Goal: Book appointment/travel/reservation

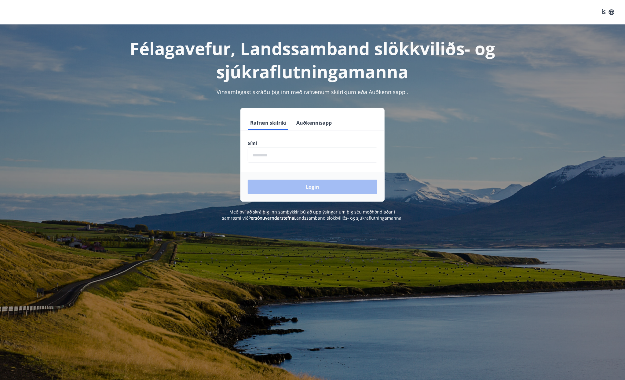
click at [278, 153] on input "phone" at bounding box center [313, 155] width 130 height 15
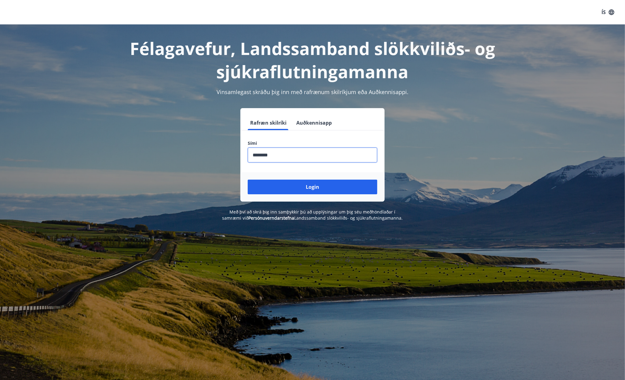
type input "********"
click at [248, 180] on button "Login" at bounding box center [313, 187] width 130 height 15
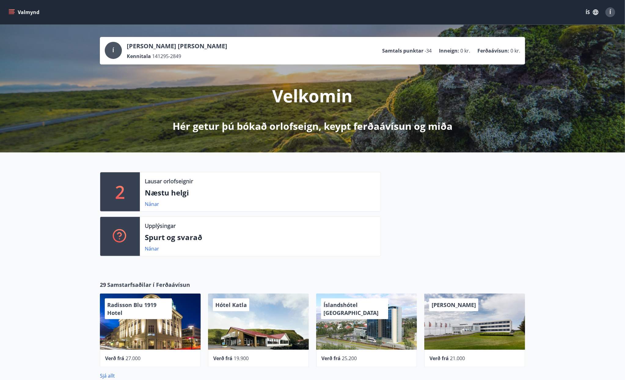
scroll to position [153, 0]
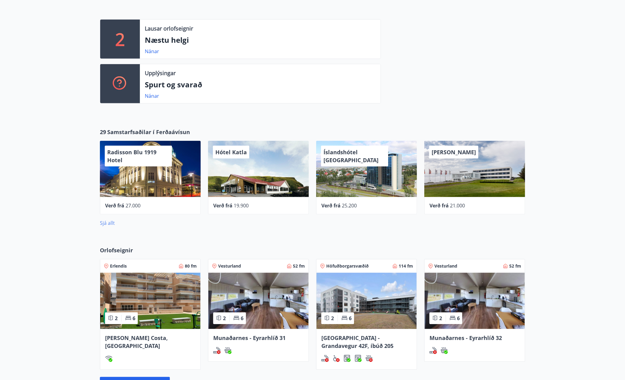
click at [104, 222] on link "Sjá allt" at bounding box center [107, 223] width 15 height 7
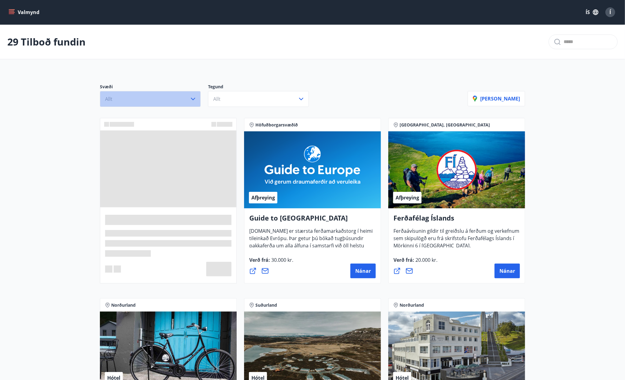
click at [198, 97] on button "Allt" at bounding box center [150, 99] width 101 height 16
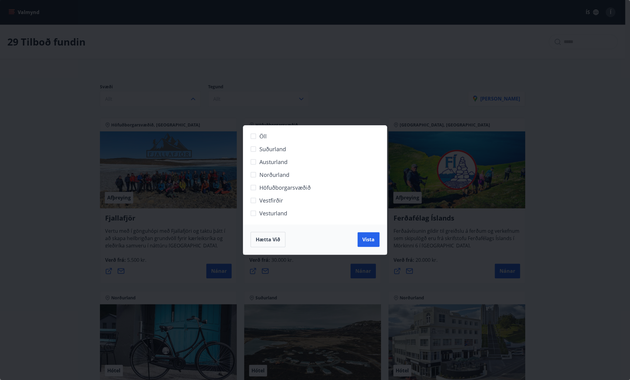
click at [279, 175] on span "Norðurland" at bounding box center [274, 175] width 30 height 8
click at [375, 243] on button "Vista" at bounding box center [368, 239] width 22 height 15
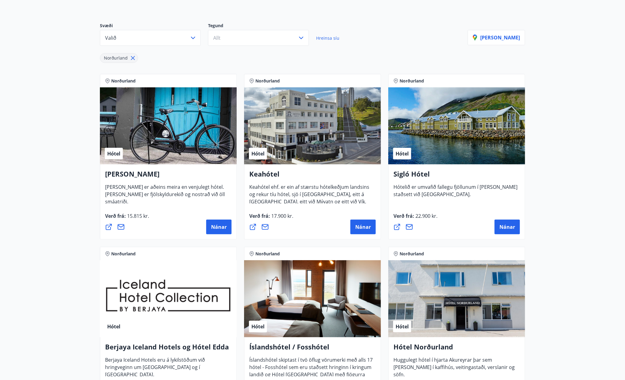
scroll to position [122, 0]
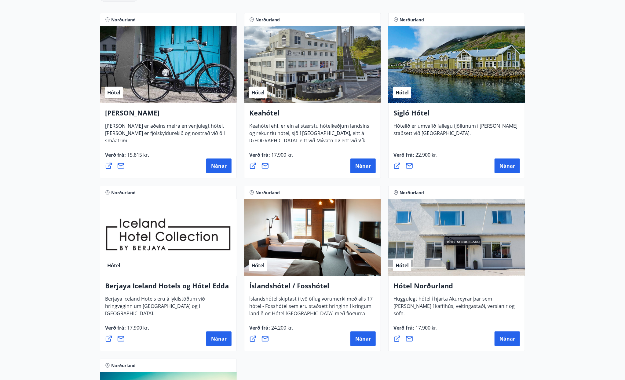
click at [580, 237] on main "7 Tilboð fundin Svæði Valið Tegund Allt Hreinsa síu Norðurland [PERSON_NAME] No…" at bounding box center [312, 215] width 625 height 625
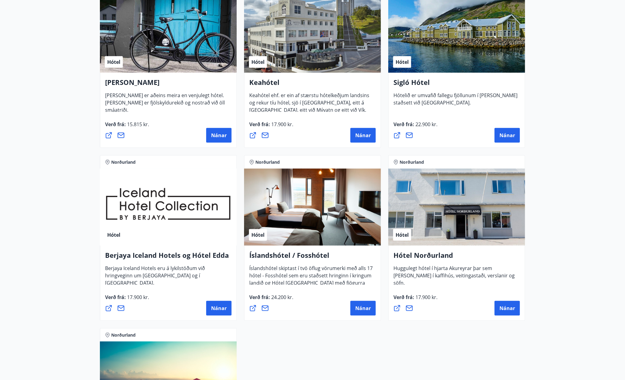
scroll to position [214, 0]
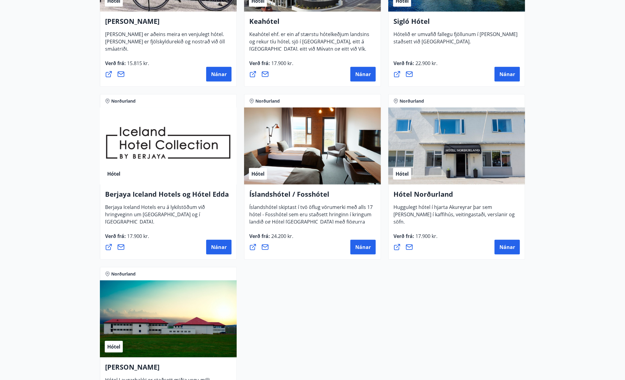
click at [579, 248] on main "7 Tilboð fundin Svæði Valið Tegund Allt Hreinsa síu Norðurland [PERSON_NAME] No…" at bounding box center [312, 123] width 625 height 625
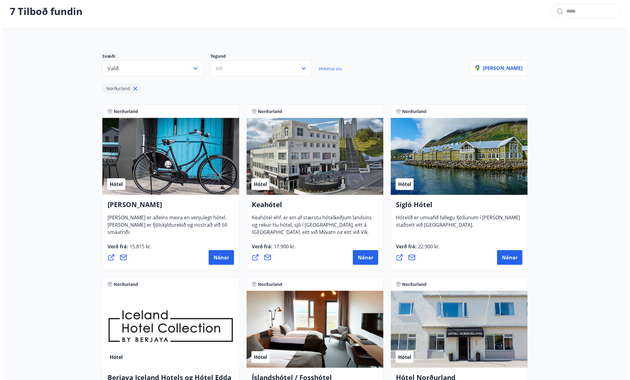
scroll to position [153, 0]
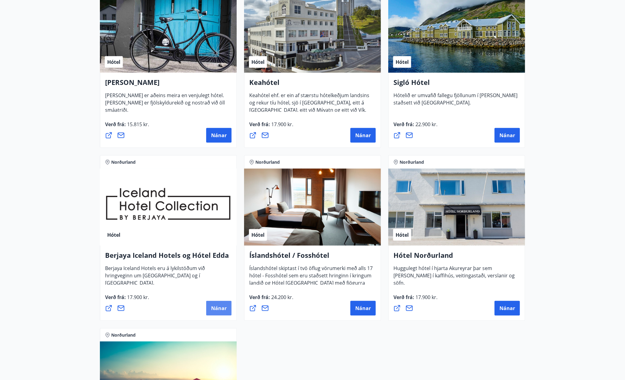
click at [222, 311] on span "Nánar" at bounding box center [219, 308] width 16 height 7
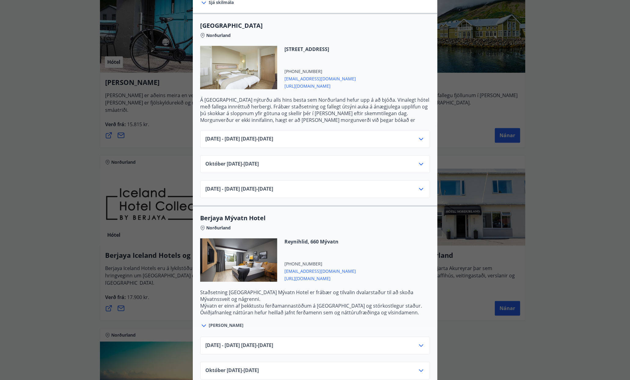
scroll to position [0, 0]
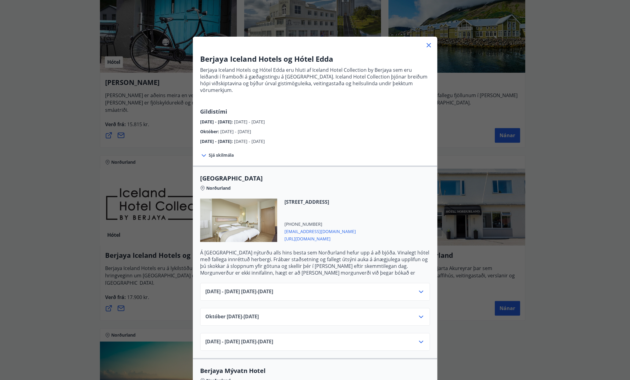
click at [420, 313] on icon at bounding box center [420, 316] width 7 height 7
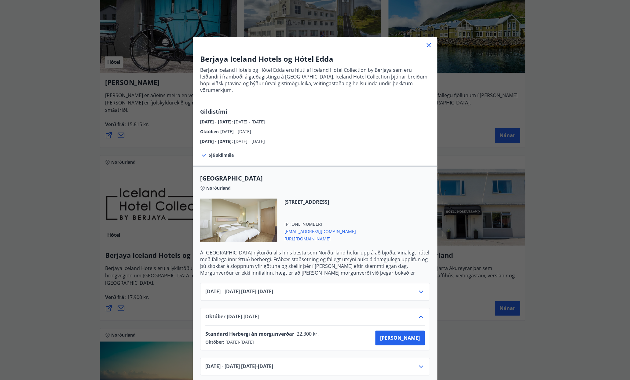
click at [420, 313] on icon at bounding box center [420, 316] width 7 height 7
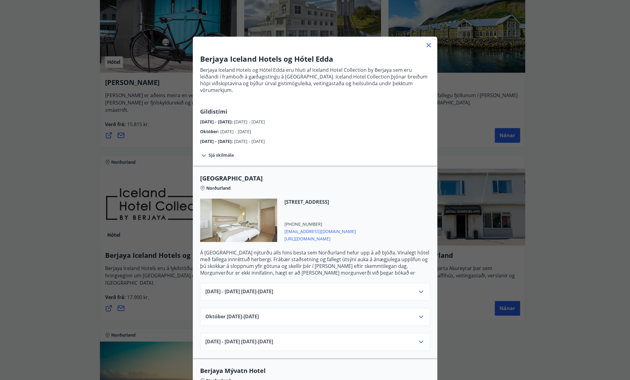
click at [587, 188] on div "Berjaya Iceland Hotels og Hótel Edda Berjaya Iceland Hotels og Hótel Edda eru h…" at bounding box center [315, 190] width 630 height 380
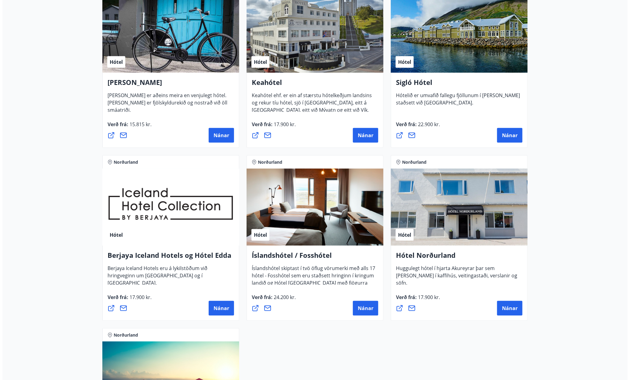
scroll to position [31, 0]
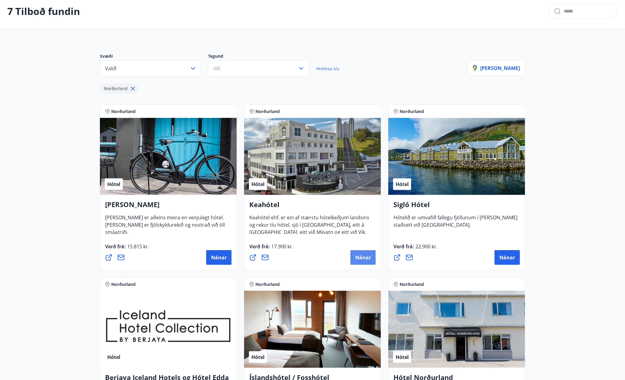
click at [364, 254] on span "Nánar" at bounding box center [363, 257] width 16 height 7
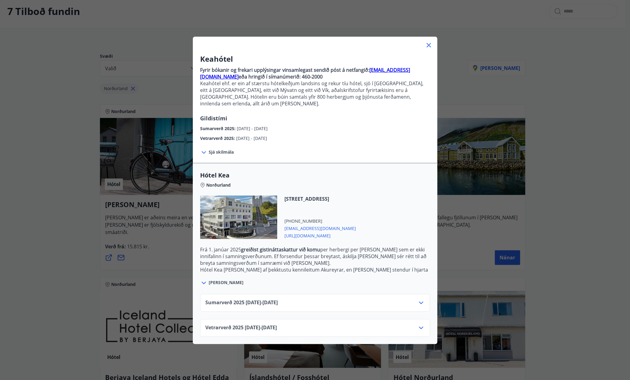
click at [418, 324] on icon at bounding box center [420, 327] width 7 height 7
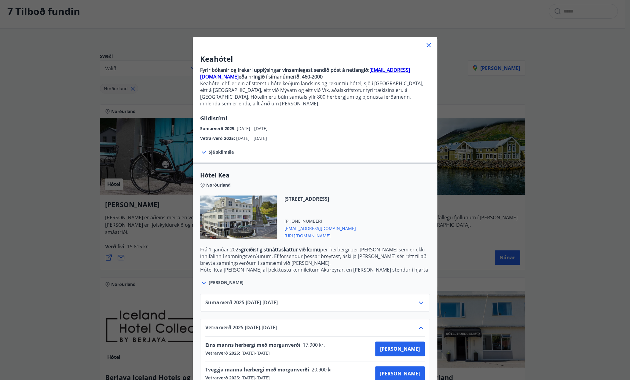
scroll to position [11, 0]
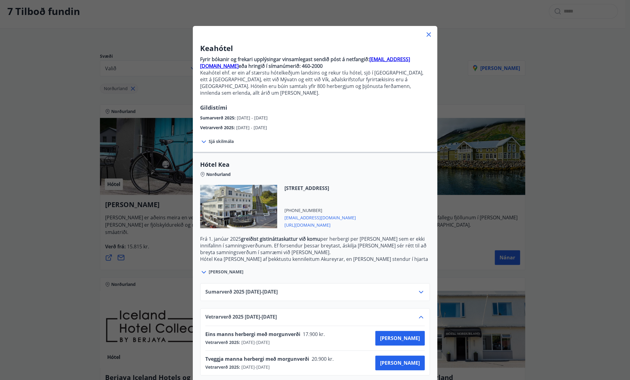
click at [215, 269] on span "[PERSON_NAME]" at bounding box center [226, 272] width 35 height 6
click at [203, 269] on icon at bounding box center [203, 272] width 7 height 7
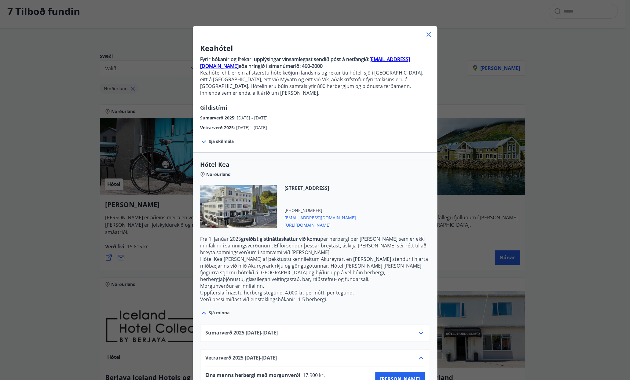
click at [307, 221] on span "[URL][DOMAIN_NAME]" at bounding box center [319, 224] width 71 height 7
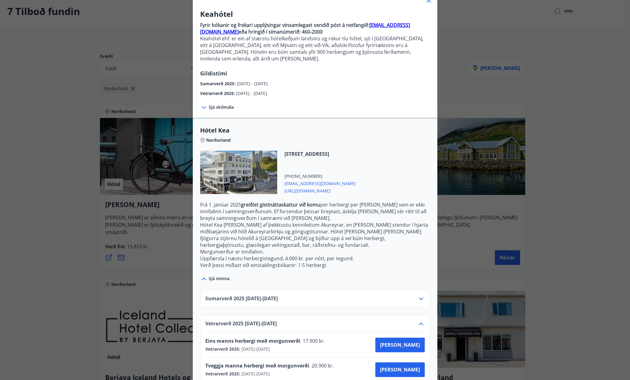
click at [585, 116] on div "Keahótel Fyrir bókanir og frekari upplýsingar vinsamlegast sendið póst á netfan…" at bounding box center [315, 145] width 630 height 380
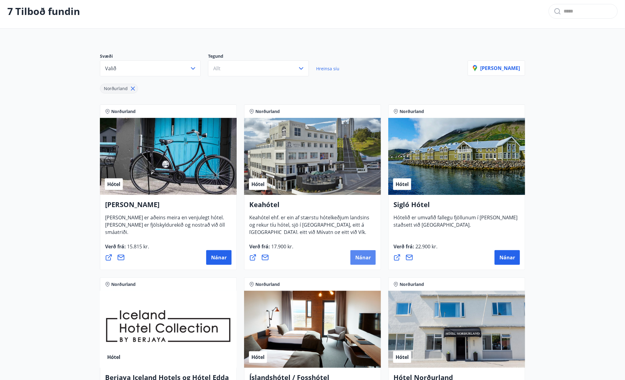
click at [356, 257] on span "Nánar" at bounding box center [363, 257] width 16 height 7
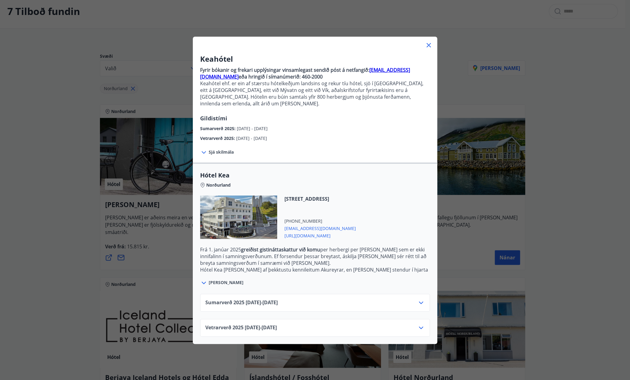
click at [420, 324] on icon at bounding box center [420, 327] width 7 height 7
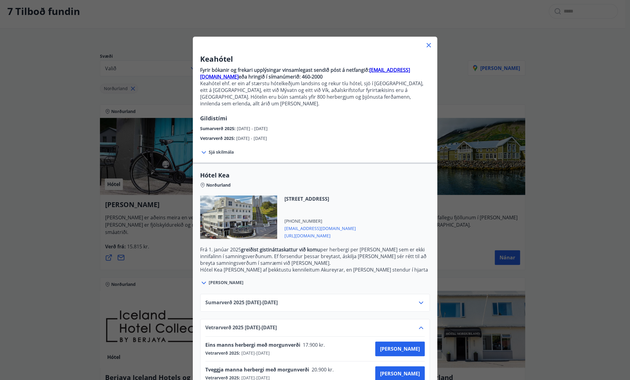
scroll to position [11, 0]
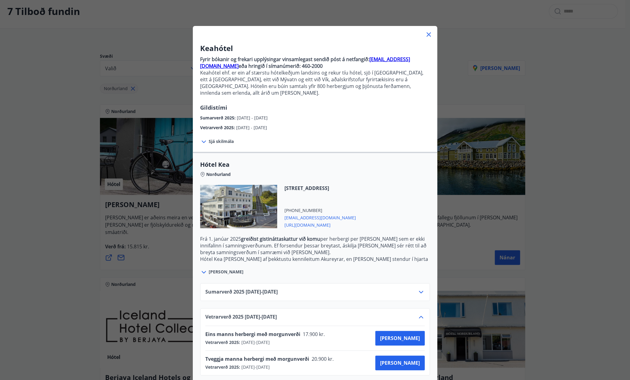
click at [217, 138] on span "Sjá skilmála" at bounding box center [221, 141] width 25 height 6
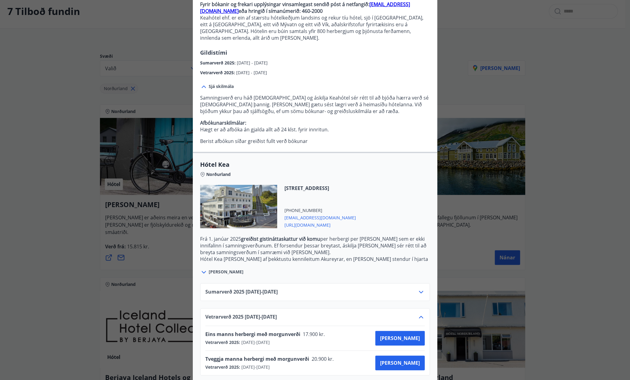
scroll to position [0, 0]
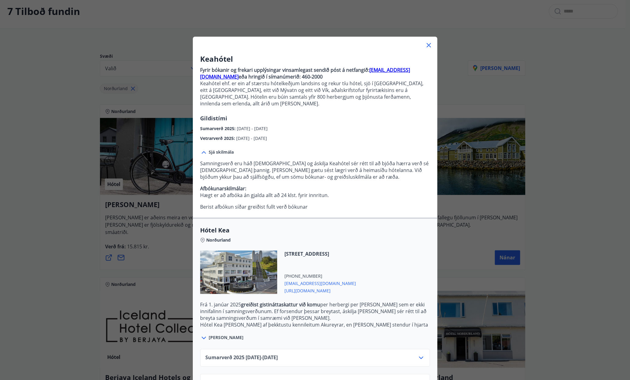
click at [392, 69] on strong "[EMAIL_ADDRESS][DOMAIN_NAME]" at bounding box center [305, 73] width 210 height 13
drag, startPoint x: 414, startPoint y: 69, endPoint x: 365, endPoint y: 67, distance: 48.9
click at [365, 67] on p "Fyrir bókanir og frekari upplýsingar vinsamlegast sendið póst á netfangið: [EMA…" at bounding box center [315, 73] width 230 height 13
copy strong "[EMAIL_ADDRESS][DOMAIN_NAME]"
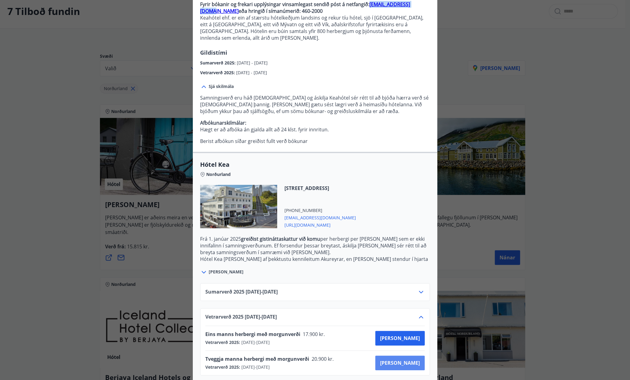
click at [419, 358] on button "[PERSON_NAME]" at bounding box center [399, 363] width 49 height 15
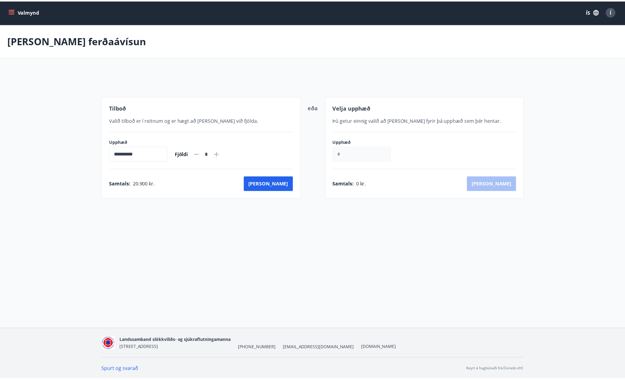
scroll to position [1, 0]
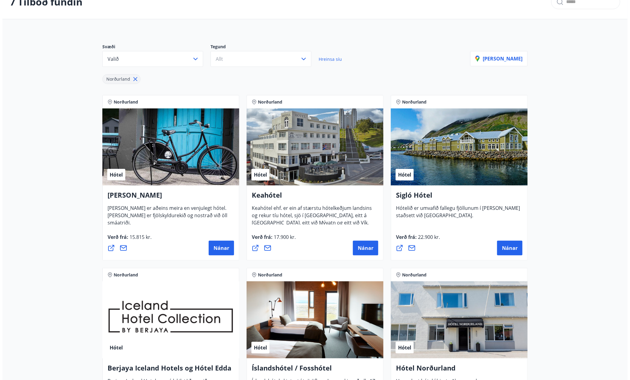
scroll to position [9, 0]
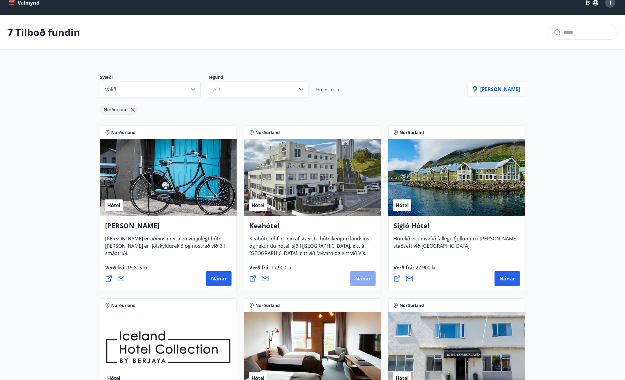
click at [365, 278] on span "Nánar" at bounding box center [363, 278] width 16 height 7
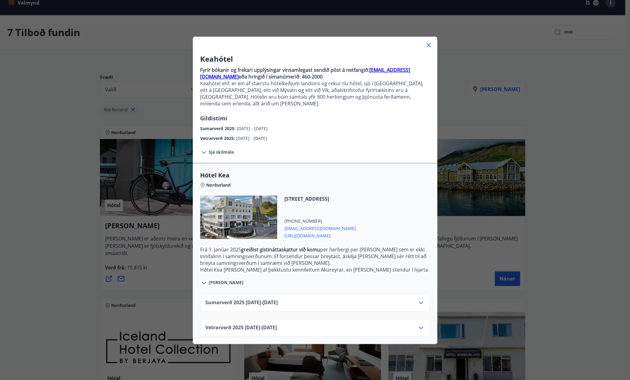
click at [419, 327] on icon at bounding box center [421, 328] width 4 height 2
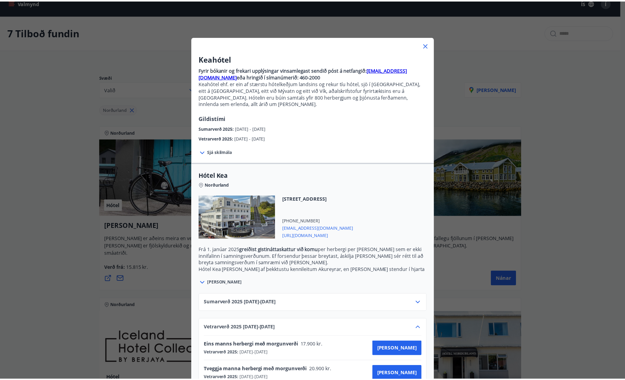
scroll to position [11, 0]
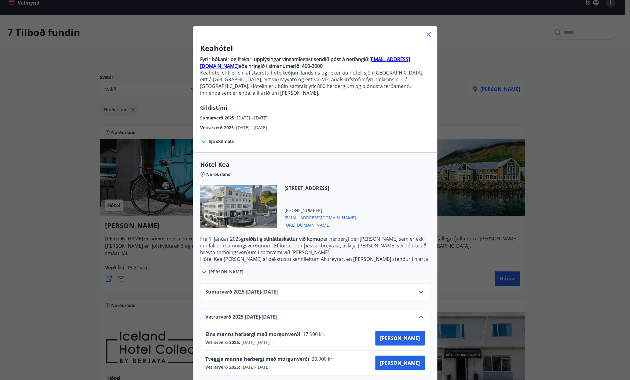
click at [217, 269] on span "[PERSON_NAME]" at bounding box center [226, 272] width 35 height 6
click at [573, 234] on div "Keahótel Fyrir bókanir og frekari upplýsingar vinsamlegast sendið póst á netfan…" at bounding box center [315, 179] width 630 height 380
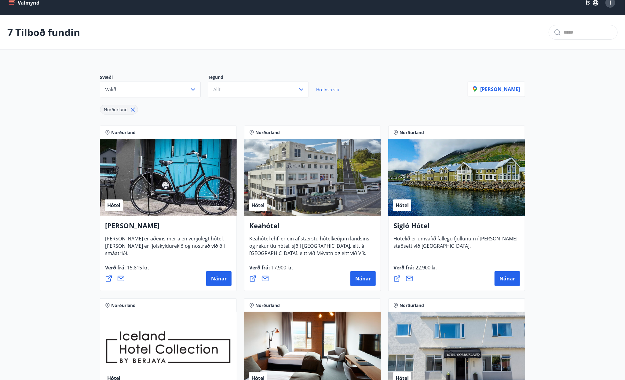
click at [26, 3] on button "Valmynd" at bounding box center [24, 2] width 35 height 11
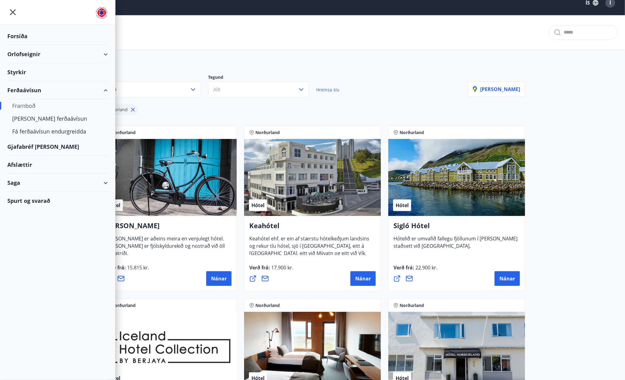
click at [43, 57] on div "Orlofseignir" at bounding box center [57, 54] width 100 height 18
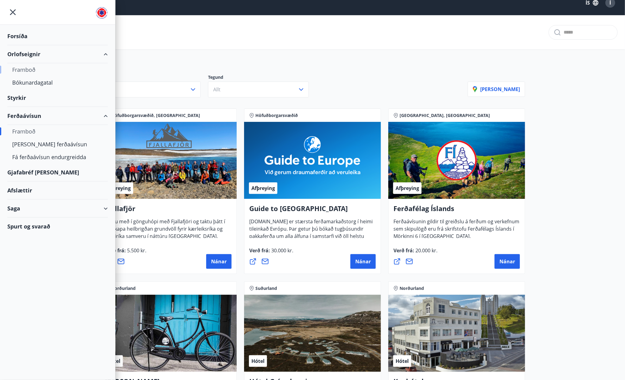
click at [34, 71] on div "Framboð" at bounding box center [57, 69] width 91 height 13
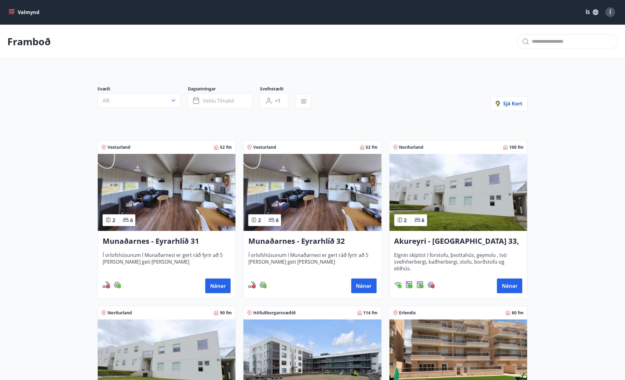
click at [31, 13] on button "Valmynd" at bounding box center [24, 12] width 35 height 11
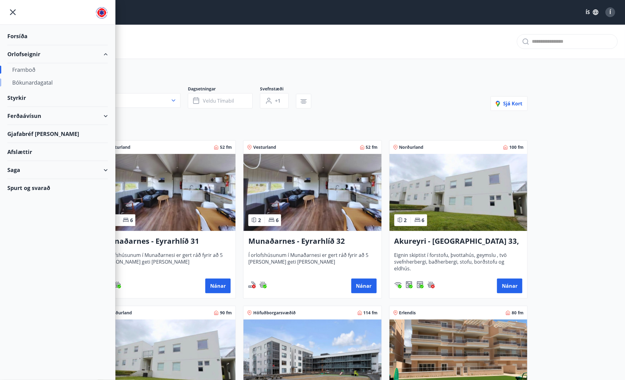
click at [37, 84] on div "Bókunardagatal" at bounding box center [57, 82] width 91 height 13
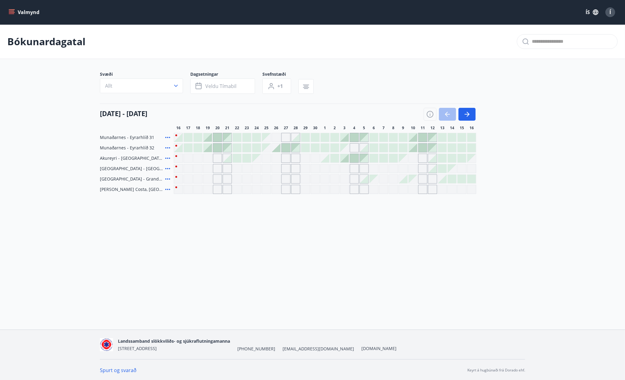
click at [345, 139] on div at bounding box center [344, 137] width 9 height 9
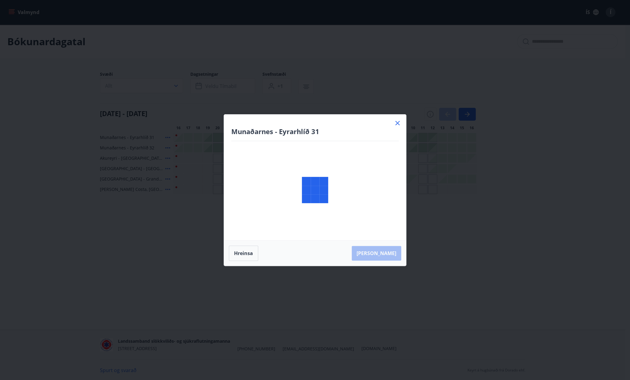
click at [346, 139] on div at bounding box center [315, 190] width 182 height 151
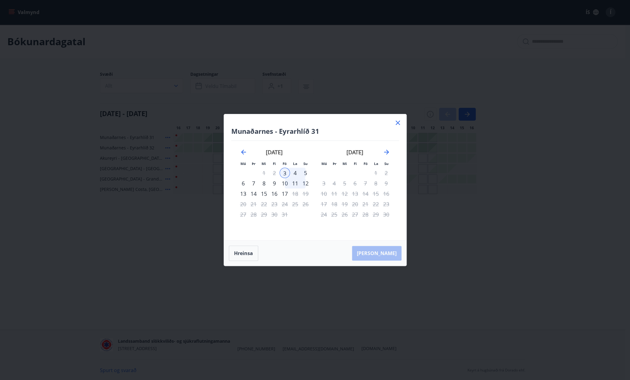
click at [304, 173] on div "5" at bounding box center [305, 173] width 10 height 10
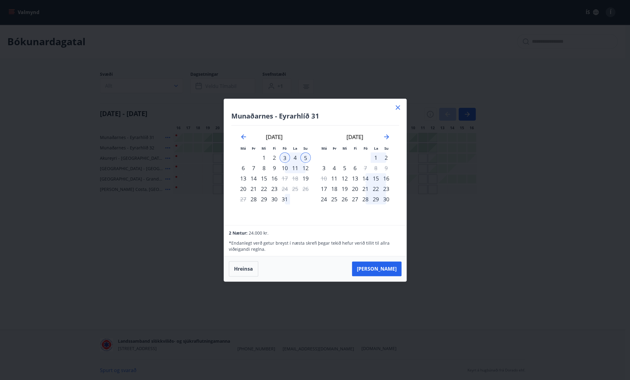
click at [281, 158] on div "3" at bounding box center [285, 157] width 10 height 10
click at [304, 158] on div "5" at bounding box center [305, 157] width 10 height 10
click at [247, 273] on button "Hreinsa" at bounding box center [243, 268] width 29 height 15
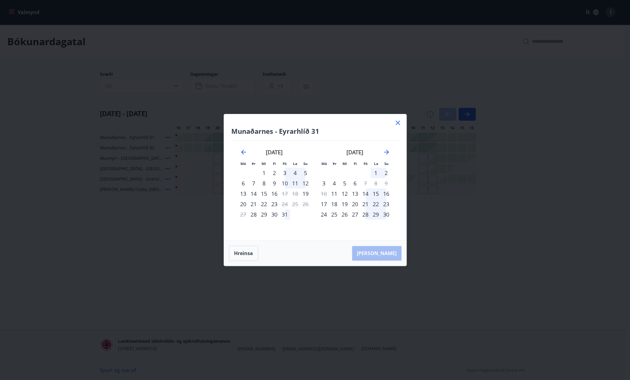
click at [397, 124] on icon at bounding box center [398, 123] width 4 height 4
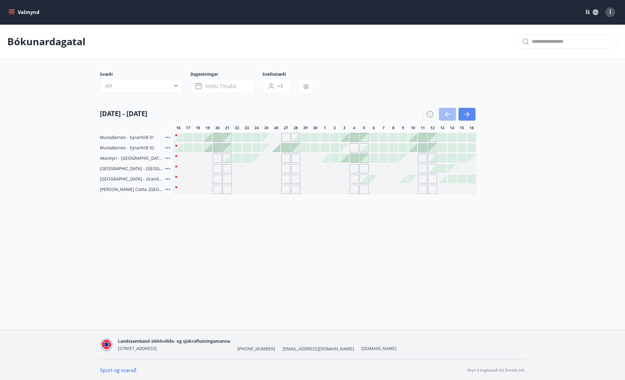
click at [474, 113] on button "button" at bounding box center [467, 114] width 17 height 13
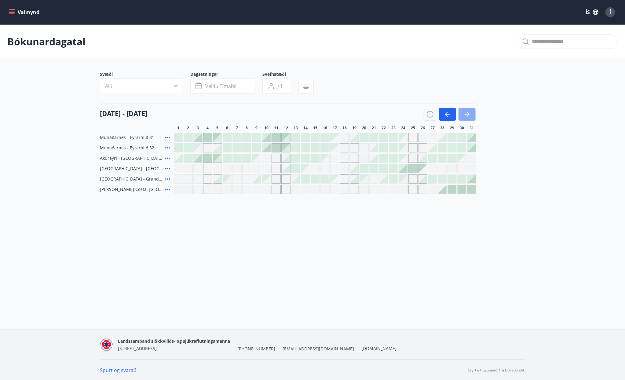
click at [469, 114] on icon "button" at bounding box center [468, 114] width 3 height 5
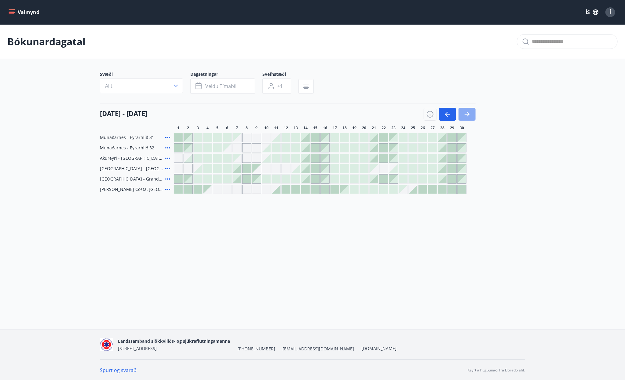
click at [469, 114] on icon "button" at bounding box center [468, 114] width 3 height 5
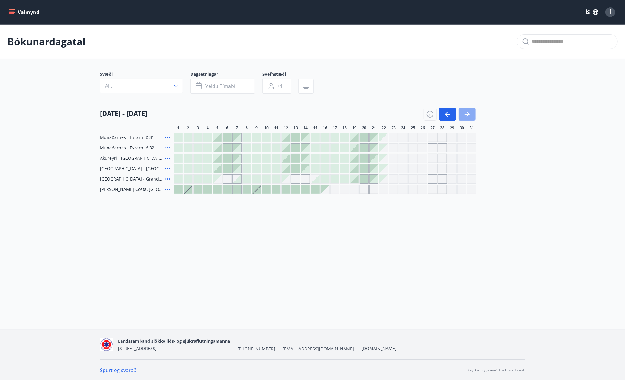
click at [469, 114] on icon "button" at bounding box center [468, 114] width 3 height 5
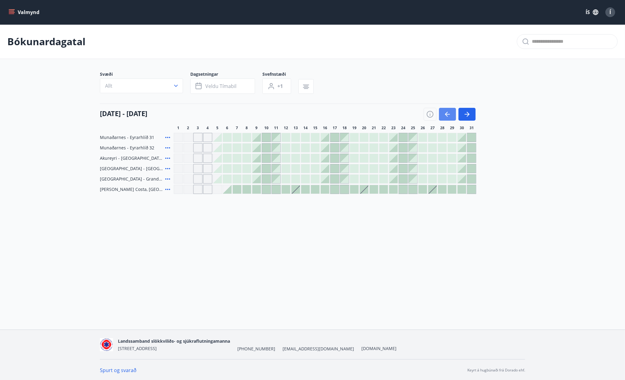
click at [446, 115] on icon "button" at bounding box center [447, 114] width 7 height 7
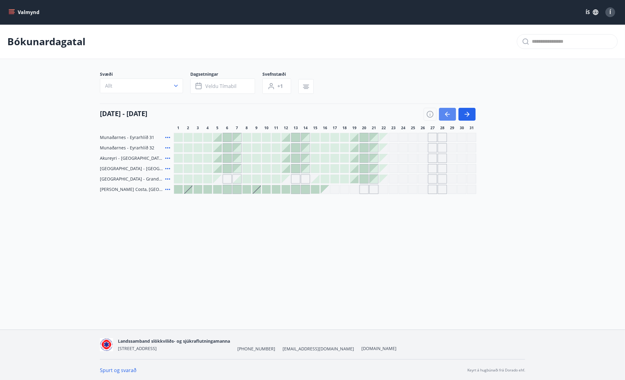
click at [446, 115] on icon "button" at bounding box center [447, 114] width 7 height 7
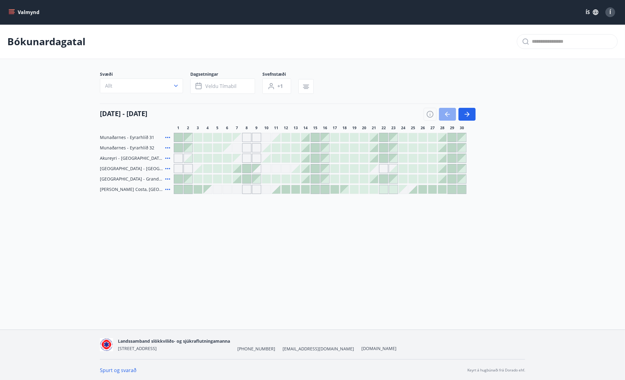
click at [446, 115] on icon "button" at bounding box center [447, 114] width 7 height 7
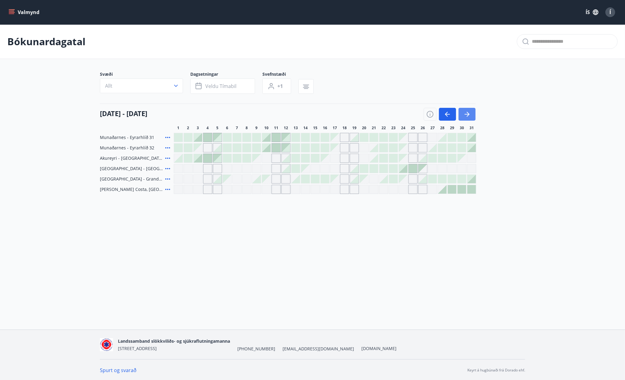
click at [465, 113] on icon "button" at bounding box center [466, 114] width 7 height 7
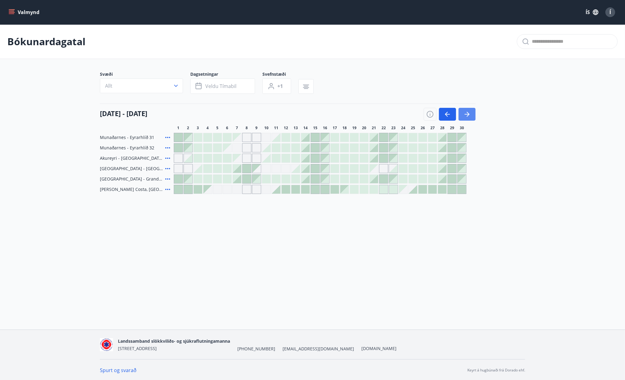
click at [466, 114] on icon "button" at bounding box center [467, 114] width 5 height 1
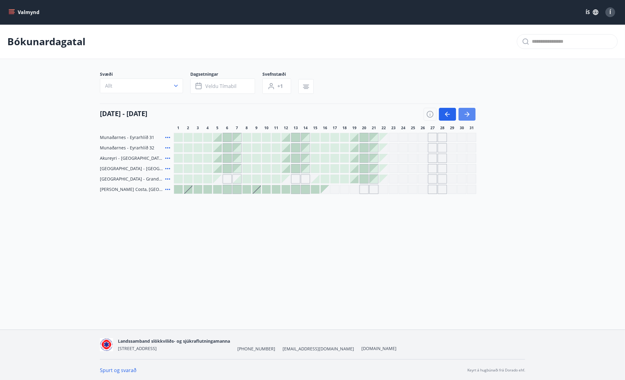
click at [466, 114] on icon "button" at bounding box center [467, 114] width 5 height 1
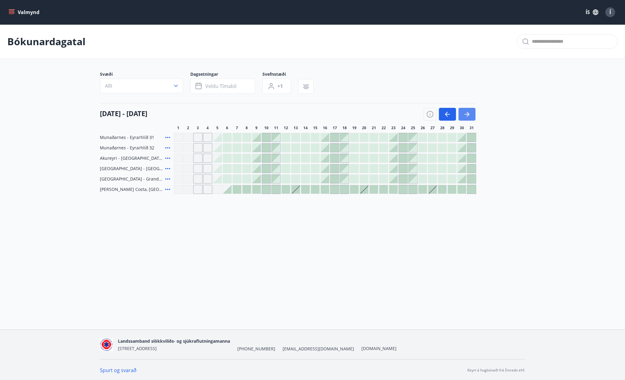
click at [466, 114] on icon "button" at bounding box center [467, 114] width 5 height 1
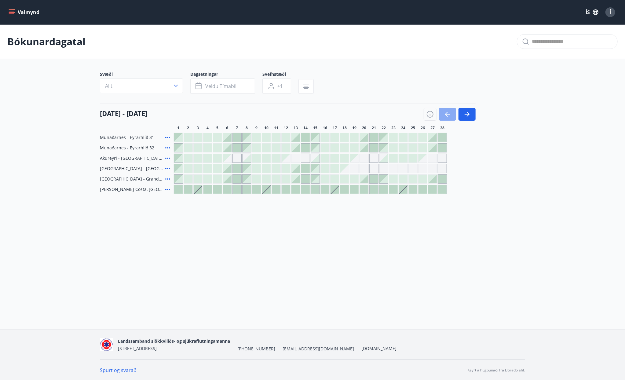
click at [450, 111] on icon "button" at bounding box center [447, 114] width 7 height 7
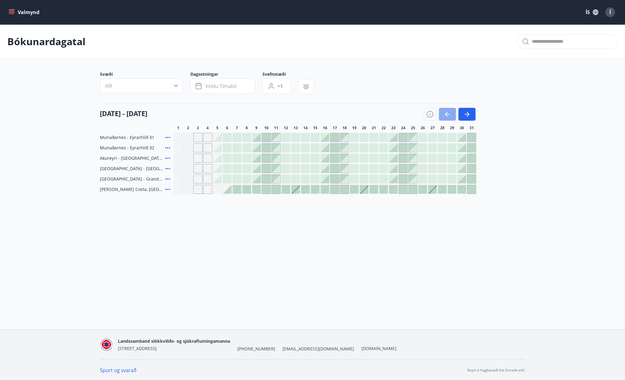
click at [449, 111] on icon "button" at bounding box center [447, 114] width 7 height 7
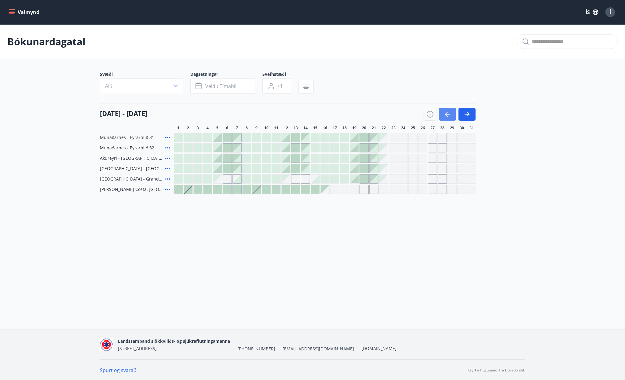
click at [449, 111] on icon "button" at bounding box center [447, 114] width 7 height 7
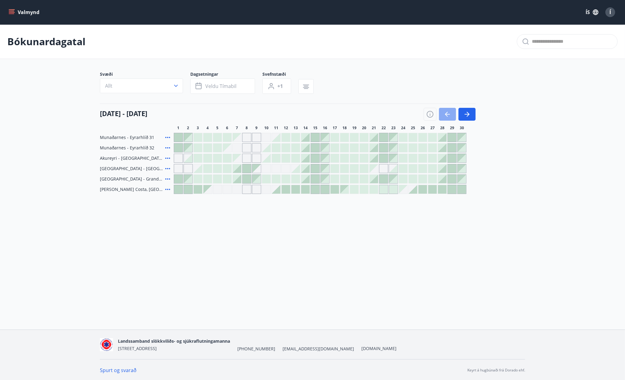
click at [449, 111] on icon "button" at bounding box center [447, 114] width 7 height 7
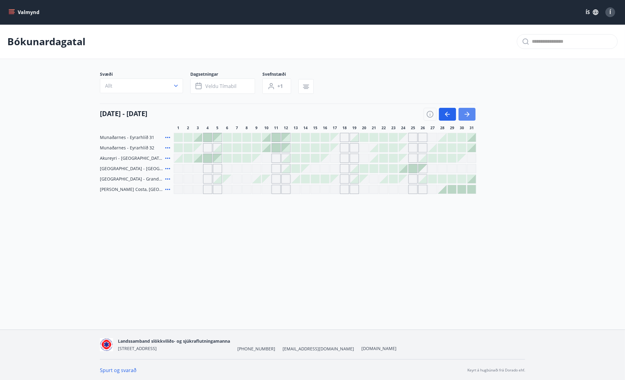
click at [467, 114] on icon "button" at bounding box center [467, 114] width 5 height 1
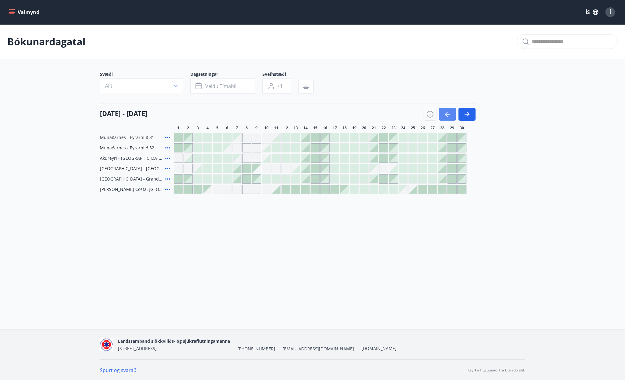
click at [455, 115] on button "button" at bounding box center [447, 114] width 17 height 13
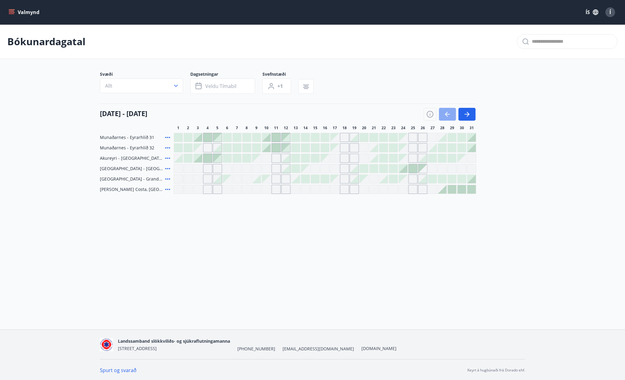
click at [451, 114] on button "button" at bounding box center [447, 114] width 17 height 13
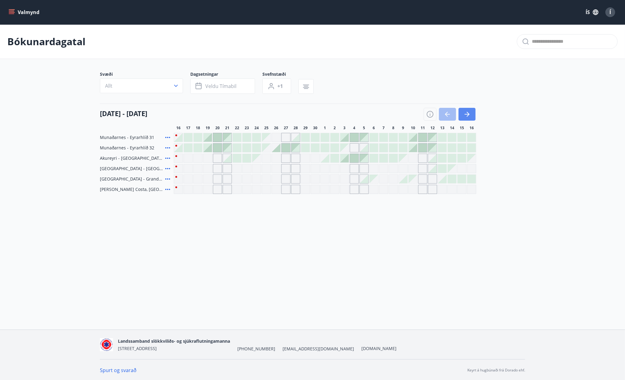
click at [466, 115] on icon "button" at bounding box center [466, 114] width 7 height 7
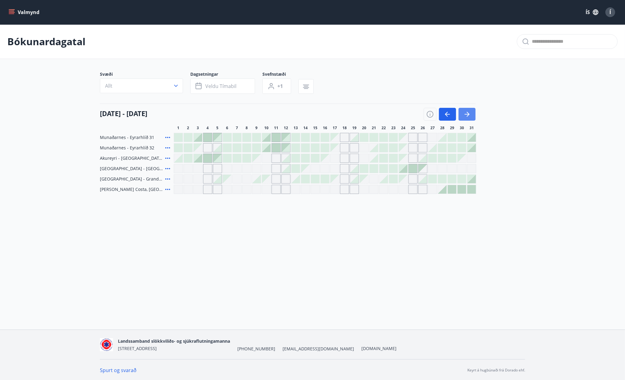
click at [466, 111] on icon "button" at bounding box center [466, 114] width 7 height 7
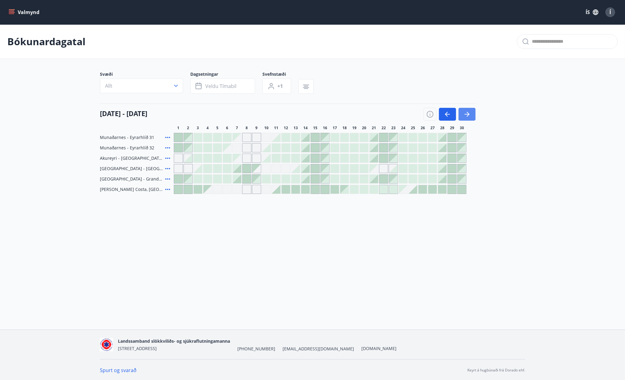
click at [467, 112] on icon "button" at bounding box center [466, 114] width 7 height 7
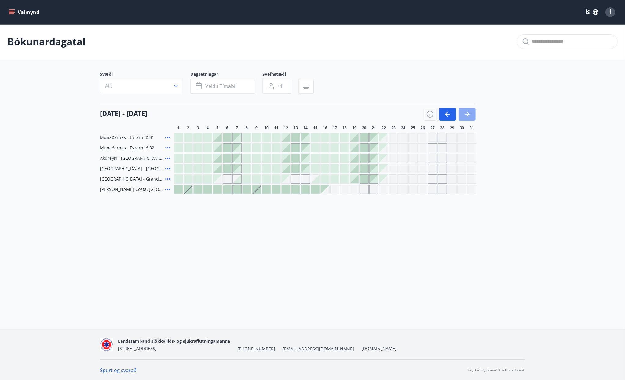
click at [467, 112] on icon "button" at bounding box center [466, 114] width 7 height 7
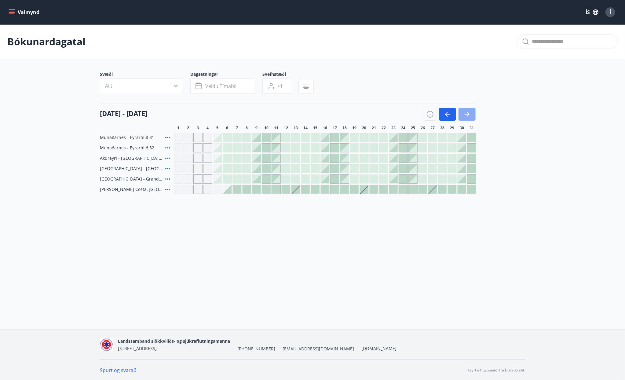
click at [467, 112] on icon "button" at bounding box center [466, 114] width 7 height 7
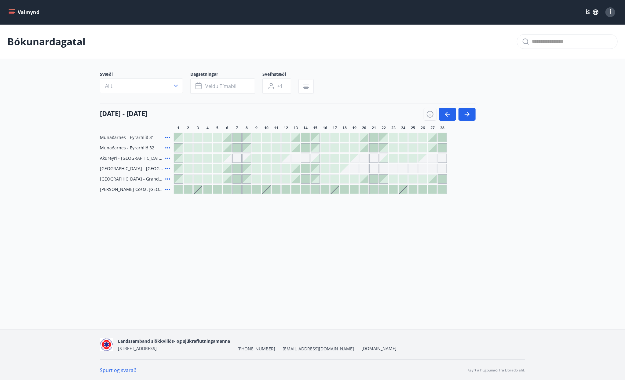
click at [356, 139] on div at bounding box center [354, 137] width 9 height 9
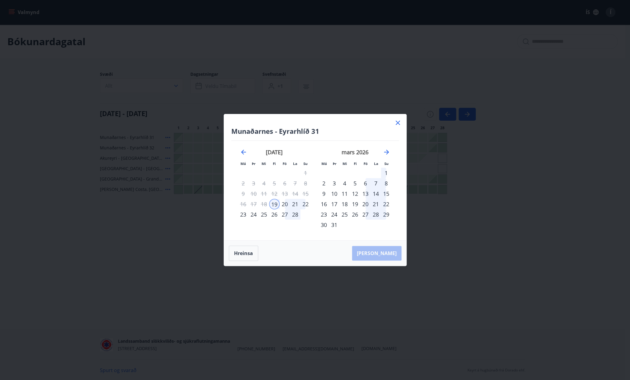
click at [304, 203] on div "22" at bounding box center [305, 204] width 10 height 10
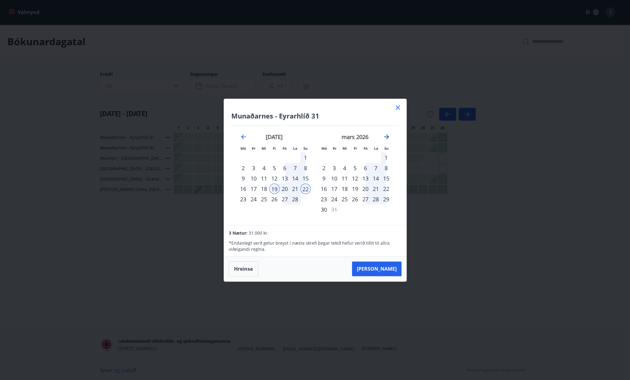
click at [388, 137] on icon "Move forward to switch to the next month." at bounding box center [386, 136] width 5 height 5
click at [398, 106] on icon at bounding box center [397, 107] width 7 height 7
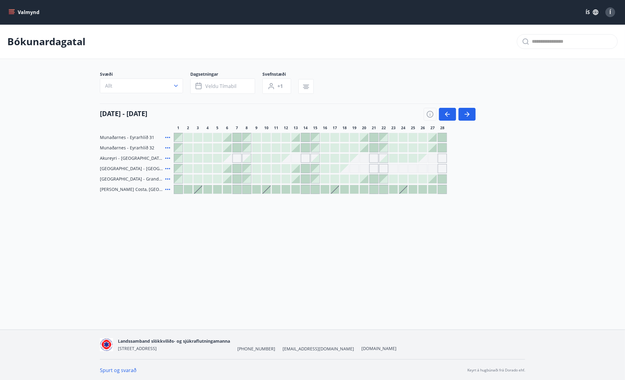
click at [476, 114] on div "[DATE] - [DATE] 1 2 3 4 5 6 7 8 9 10 11 12 13 14 15 16 17 18 19 20 21 22 23 24 …" at bounding box center [312, 117] width 425 height 27
click at [470, 119] on button "button" at bounding box center [467, 114] width 17 height 13
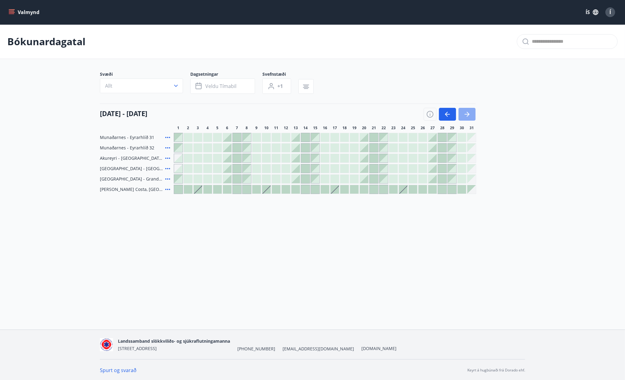
click at [470, 112] on icon "button" at bounding box center [466, 114] width 7 height 7
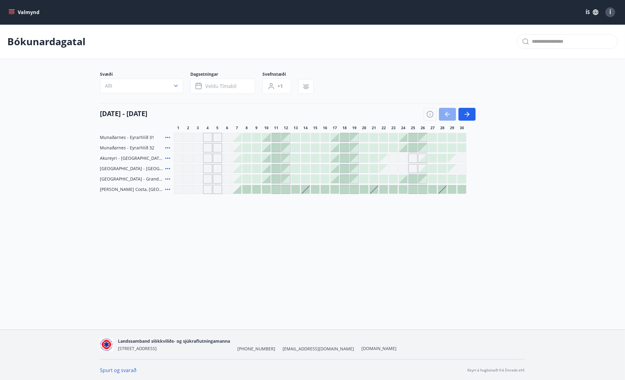
click at [448, 109] on button "button" at bounding box center [447, 114] width 17 height 13
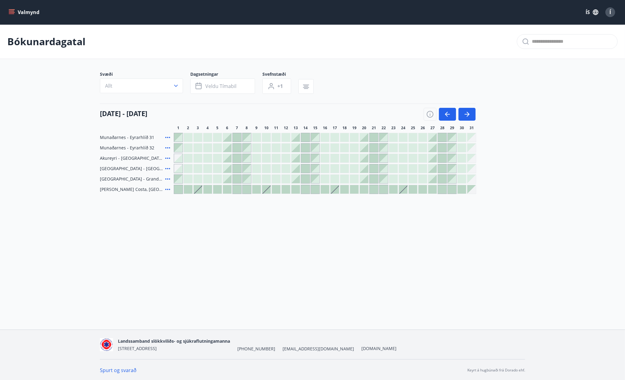
click at [229, 137] on div at bounding box center [227, 137] width 9 height 9
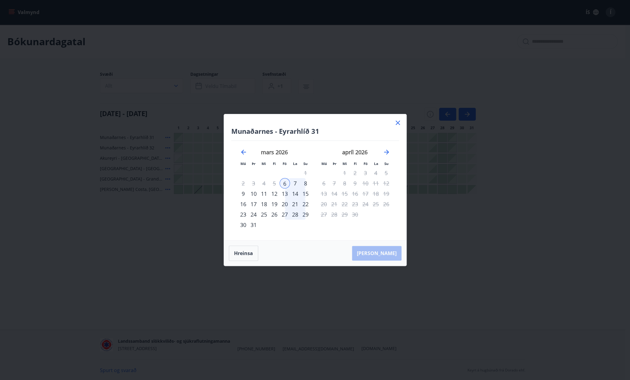
click at [253, 192] on div "10" at bounding box center [253, 193] width 10 height 10
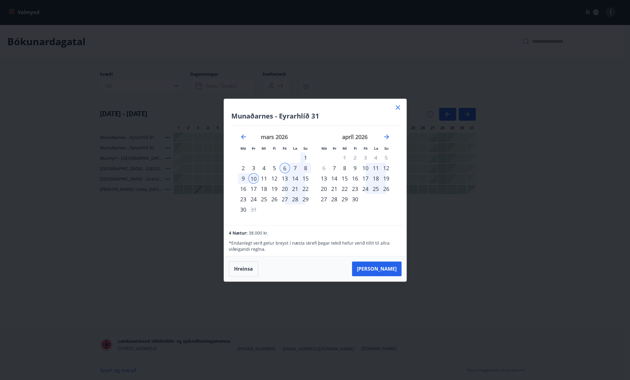
click at [397, 107] on icon at bounding box center [398, 107] width 4 height 4
